Goal: Entertainment & Leisure: Consume media (video, audio)

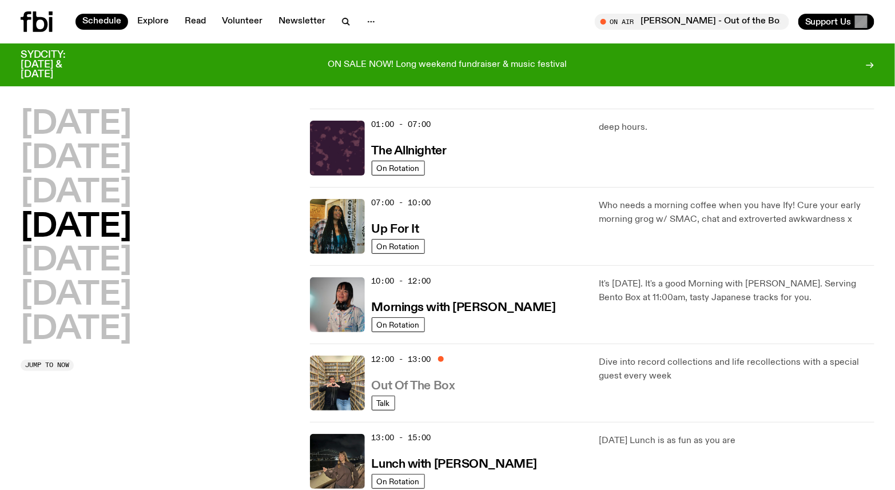
click at [441, 384] on h3 "Out Of The Box" at bounding box center [414, 386] width 84 height 12
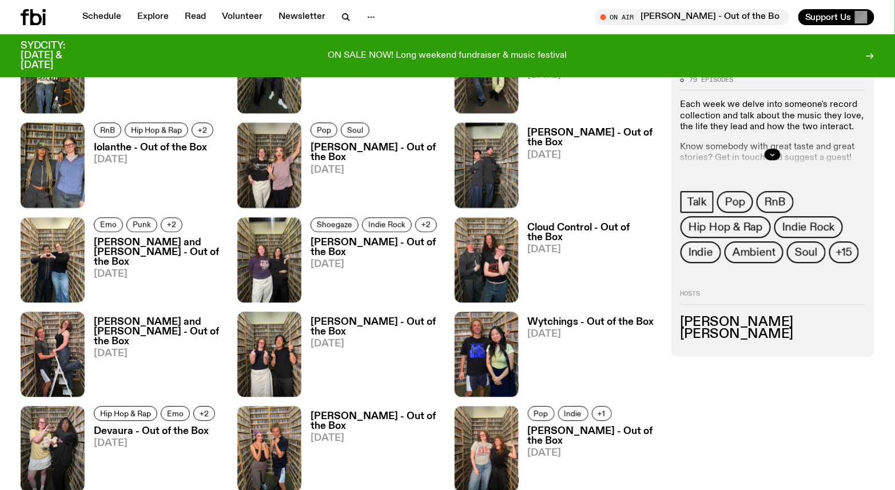
scroll to position [1074, 0]
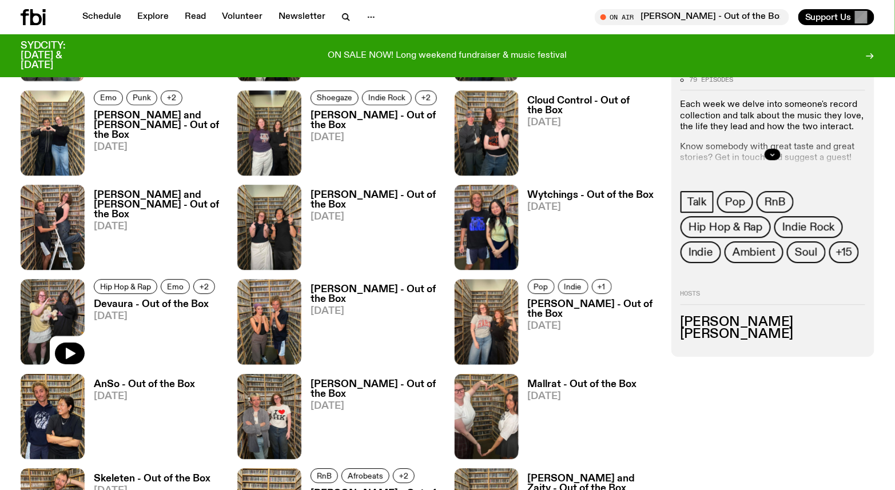
click at [59, 310] on img at bounding box center [53, 321] width 64 height 85
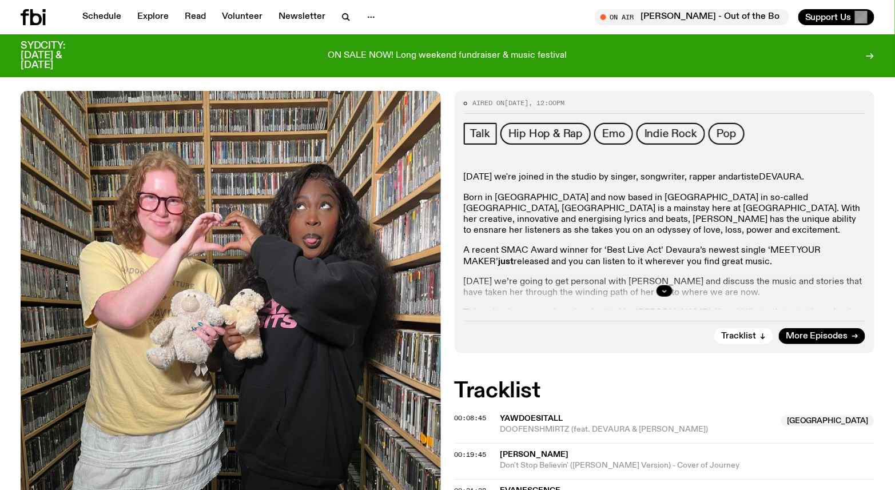
scroll to position [186, 0]
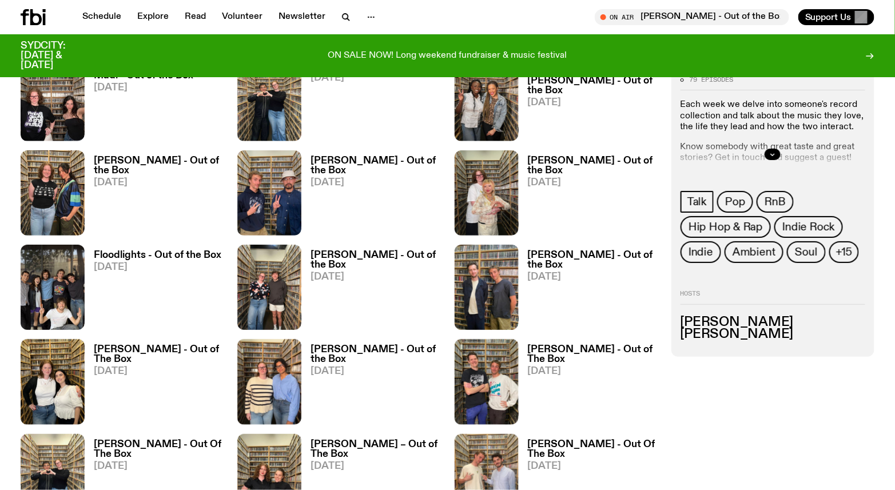
scroll to position [1645, 0]
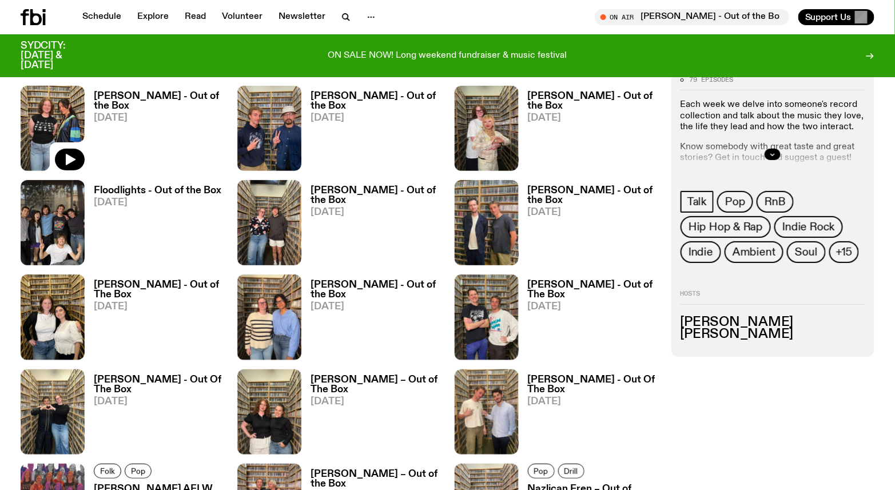
click at [58, 127] on img at bounding box center [53, 128] width 64 height 85
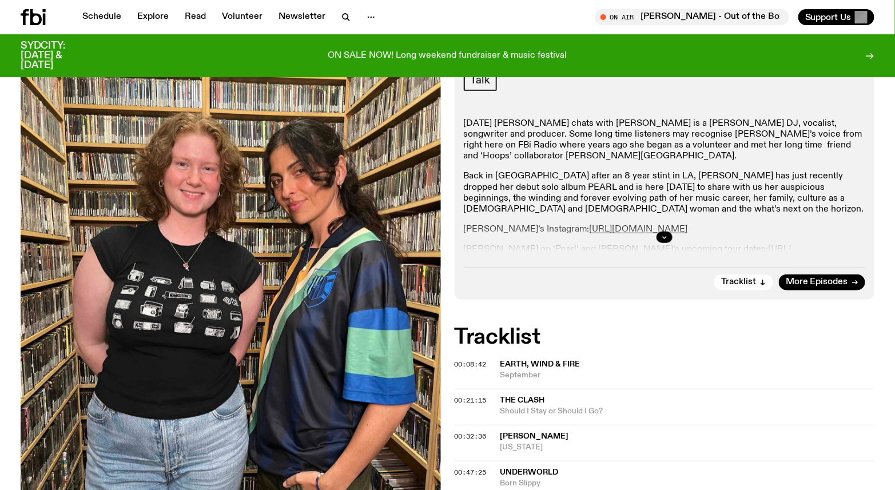
scroll to position [311, 0]
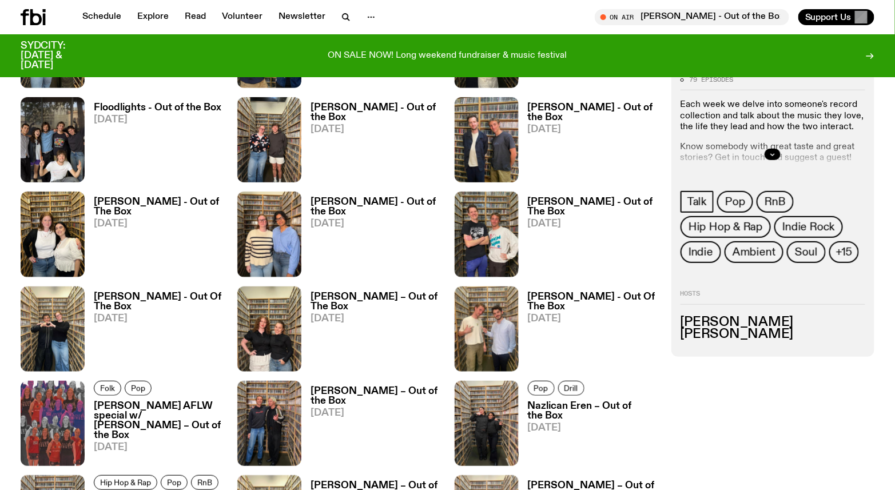
scroll to position [1900, 0]
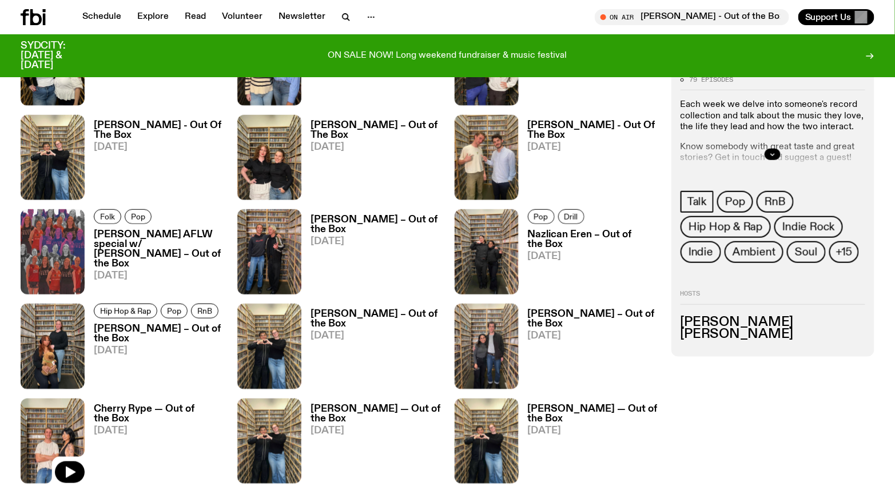
click at [67, 404] on img at bounding box center [53, 441] width 64 height 85
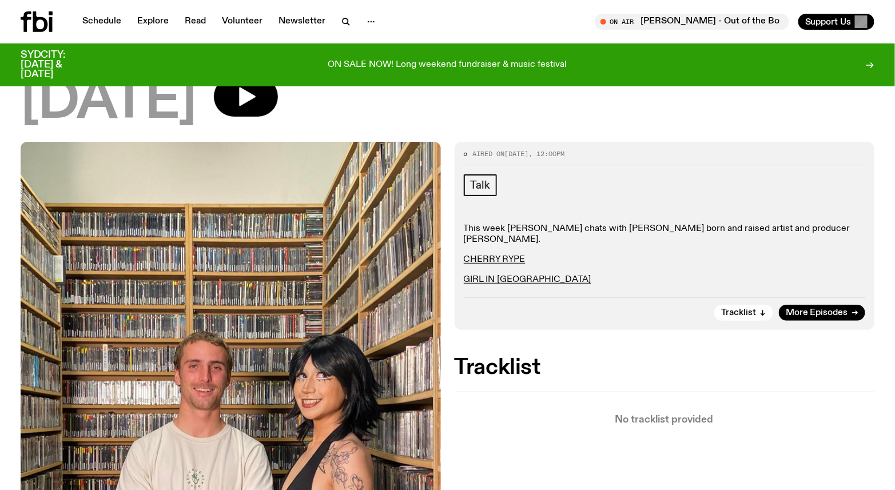
scroll to position [248, 0]
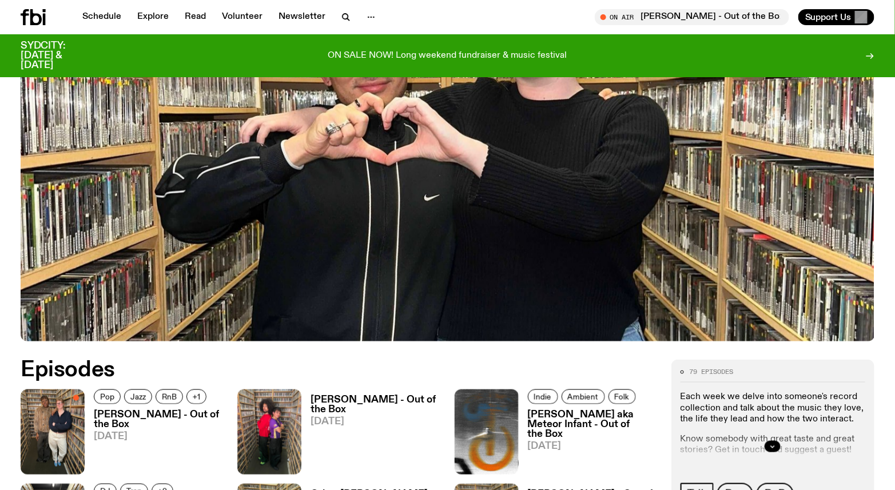
scroll to position [438, 0]
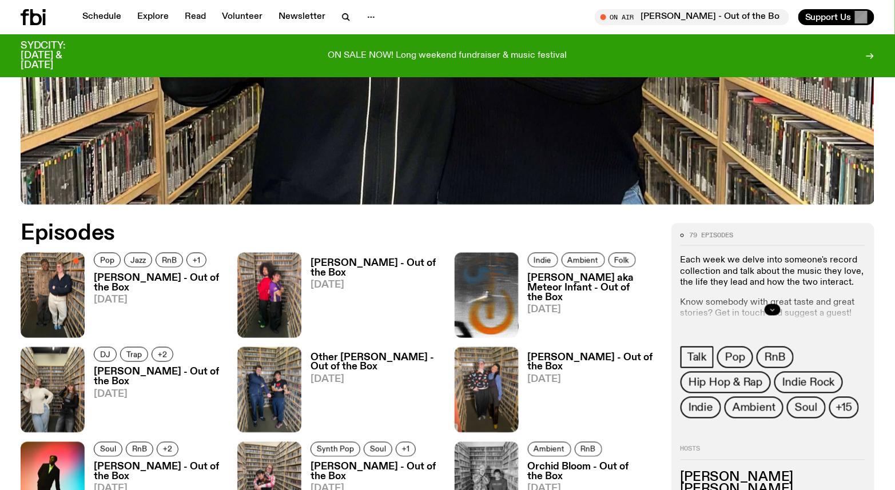
click at [768, 306] on button "button" at bounding box center [773, 309] width 16 height 11
